Goal: Transaction & Acquisition: Subscribe to service/newsletter

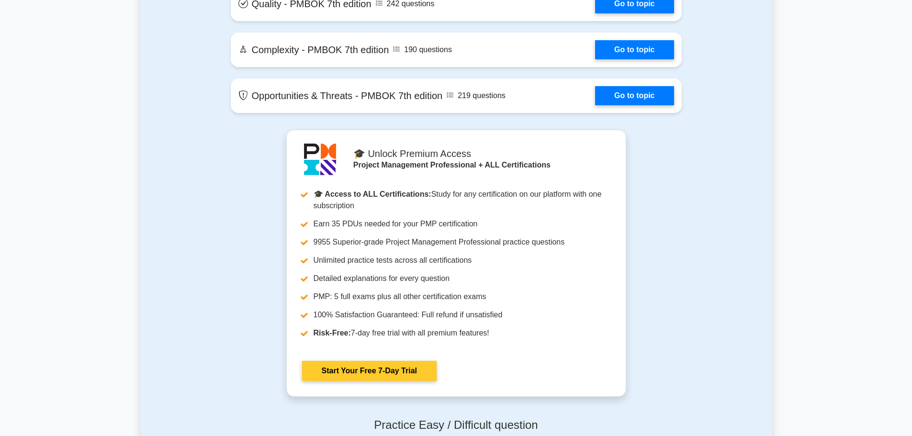
scroll to position [2538, 0]
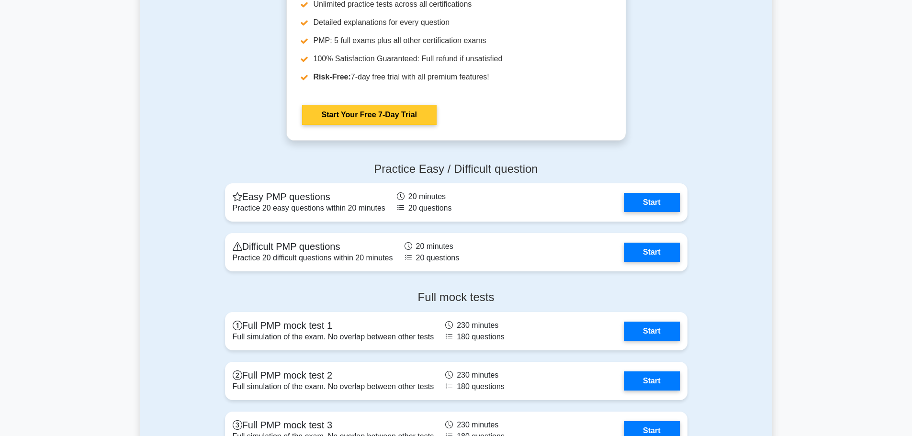
click at [401, 121] on link "Start Your Free 7-Day Trial" at bounding box center [369, 115] width 135 height 20
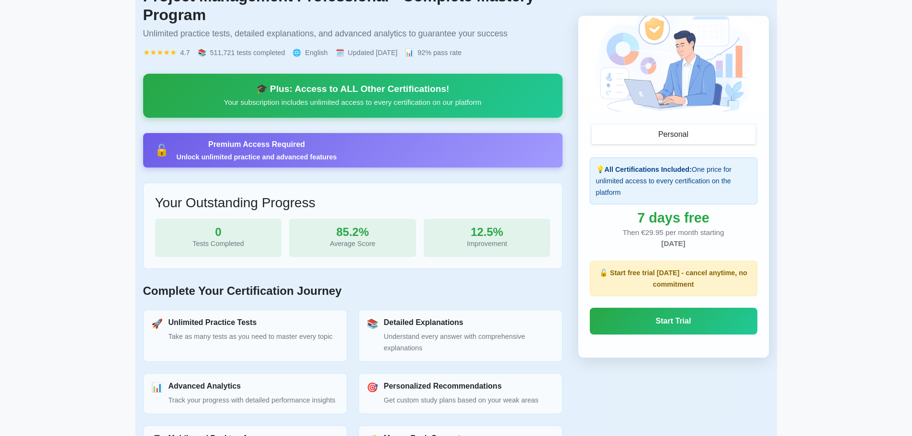
scroll to position [239, 0]
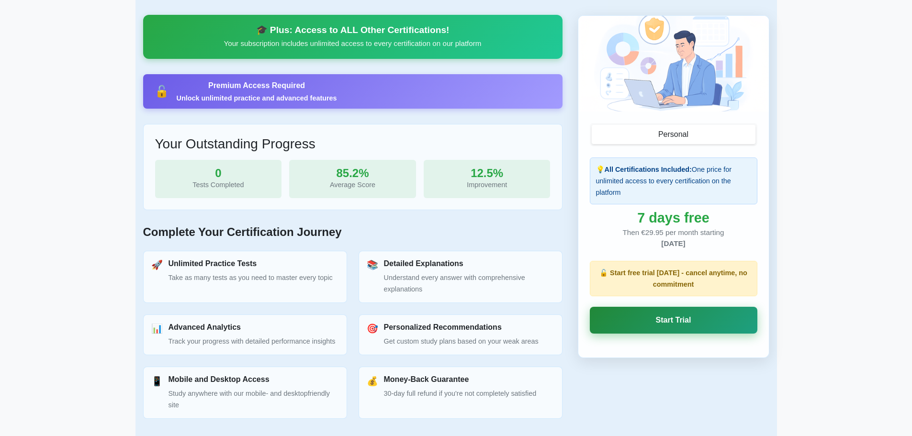
click at [642, 328] on link "Start Trial" at bounding box center [674, 320] width 168 height 27
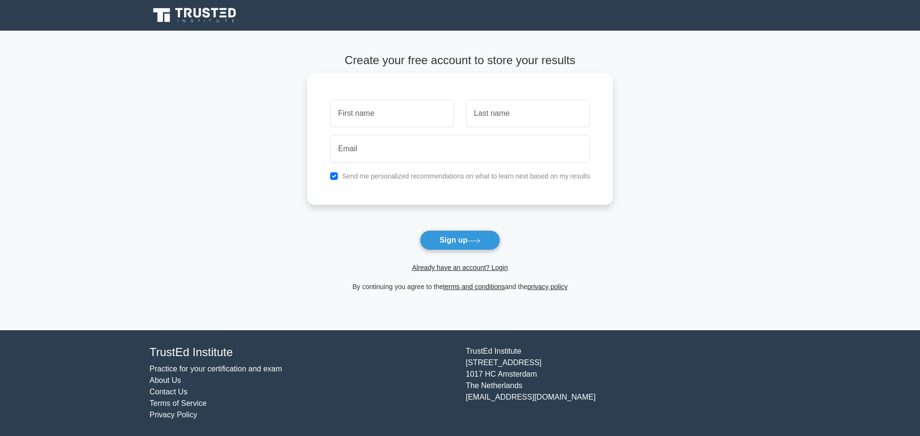
click at [404, 114] on input "text" at bounding box center [392, 114] width 124 height 28
type input "[PERSON_NAME]"
click at [518, 111] on input "text" at bounding box center [528, 114] width 124 height 28
type input "Charalambous"
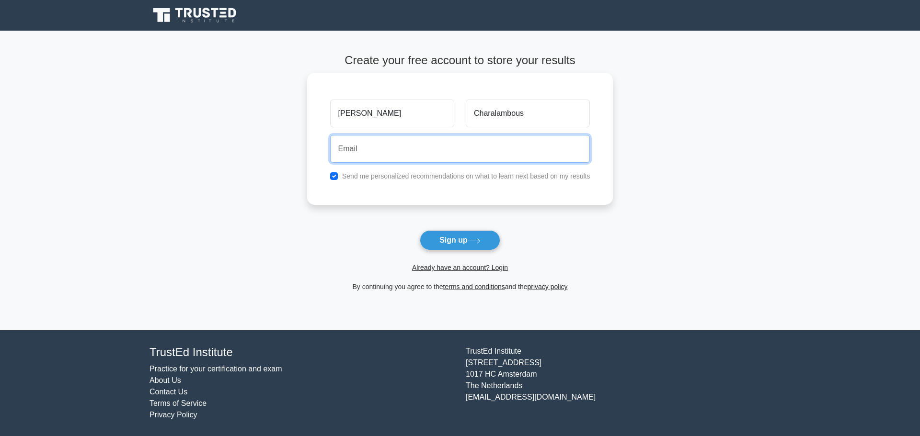
click at [467, 150] on input "email" at bounding box center [460, 149] width 260 height 28
type input "giorgoscharalambous86@gmail.com"
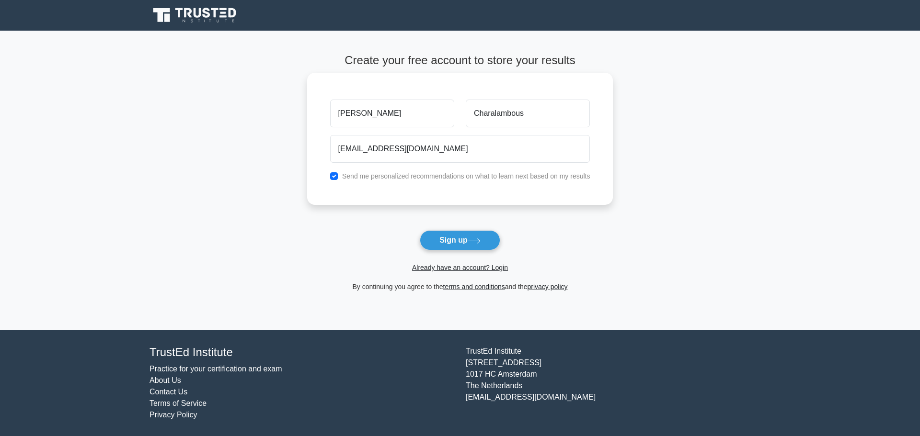
click at [434, 178] on label "Send me personalized recommendations on what to learn next based on my results" at bounding box center [466, 176] width 248 height 8
click at [337, 175] on input "checkbox" at bounding box center [334, 176] width 8 height 8
checkbox input "false"
click at [455, 246] on button "Sign up" at bounding box center [460, 240] width 80 height 20
